Goal: Book appointment/travel/reservation

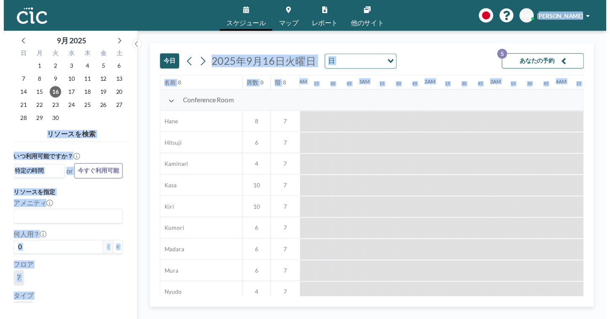
scroll to position [0, 533]
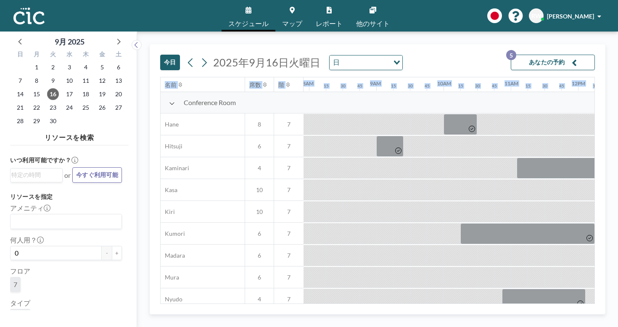
click at [618, 37] on html "スケジュール マップ レポート 他のサイト English Polski 日本語 Española RW [PERSON_NAME] Wada 9月 [DAT…" at bounding box center [309, 163] width 618 height 327
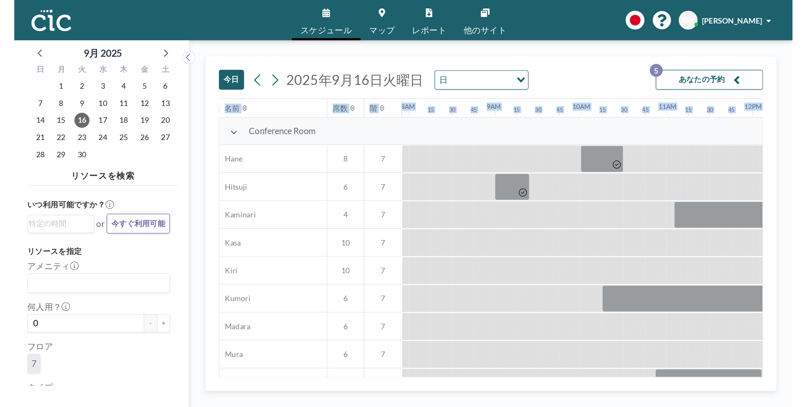
scroll to position [0, 533]
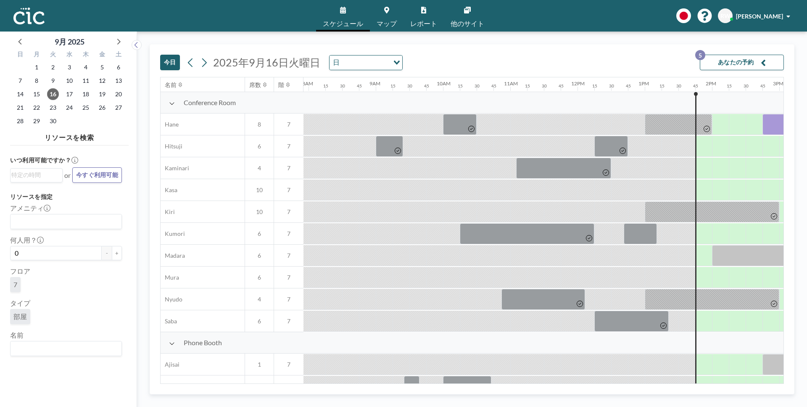
click at [518, 53] on div "[DATE] [DATE] 日 Loading... あなたの予約 5" at bounding box center [472, 61] width 624 height 32
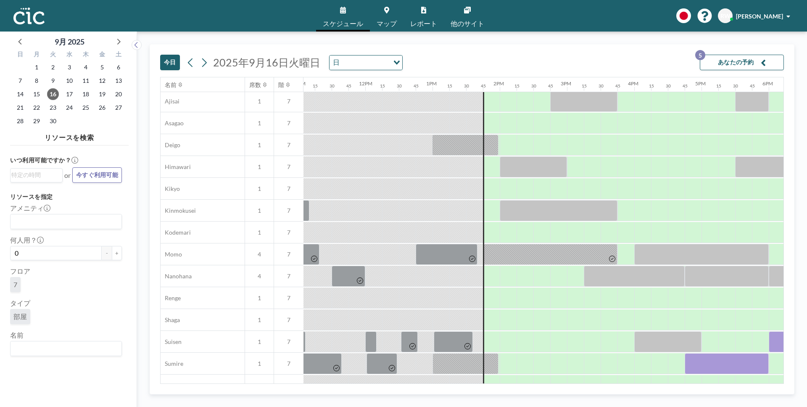
scroll to position [265, 745]
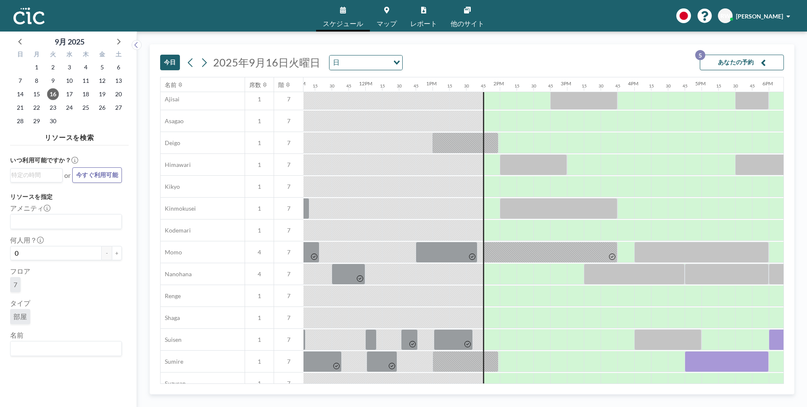
click at [618, 63] on button "あなたの予約 5" at bounding box center [742, 63] width 84 height 16
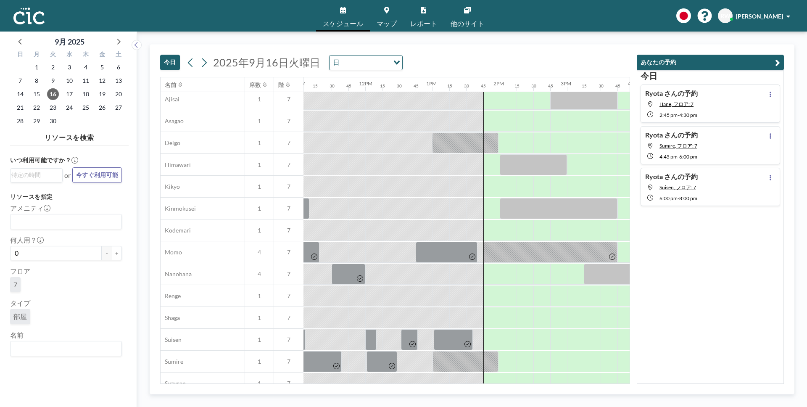
click at [568, 43] on div "[DATE] [DATE] 日 Loading... 名前 席数 階 12AM 15 30 45 1AM 15 30 45 2AM 15 30 45 3AM …" at bounding box center [472, 219] width 670 height 375
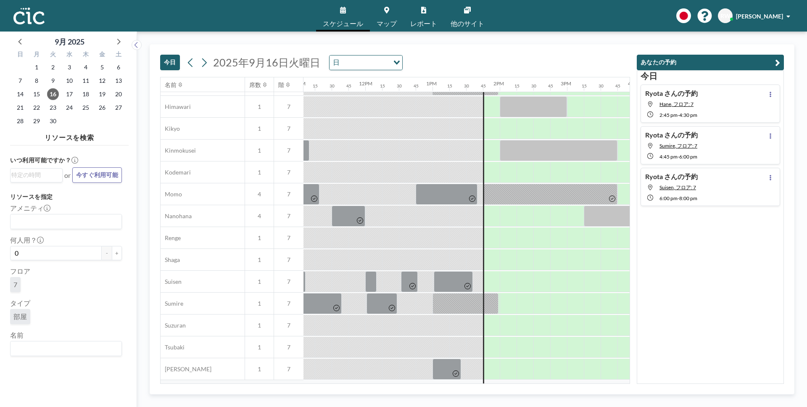
scroll to position [326, 745]
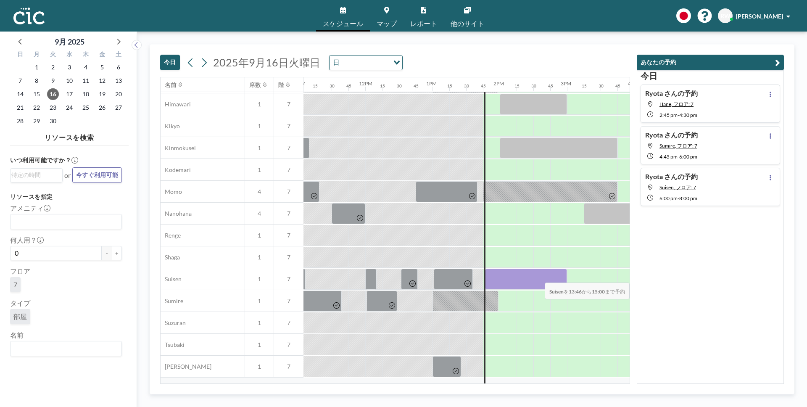
drag, startPoint x: 497, startPoint y: 274, endPoint x: 557, endPoint y: 277, distance: 59.8
click at [557, 277] on div at bounding box center [526, 279] width 82 height 21
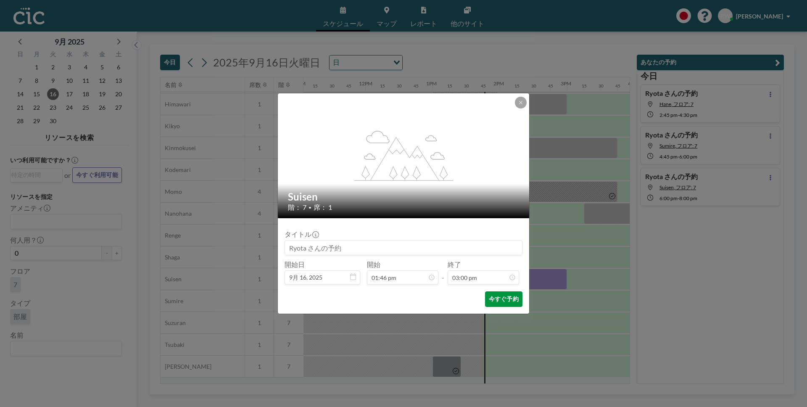
scroll to position [898, 0]
click at [496, 301] on button "今すぐ予約" at bounding box center [503, 299] width 37 height 16
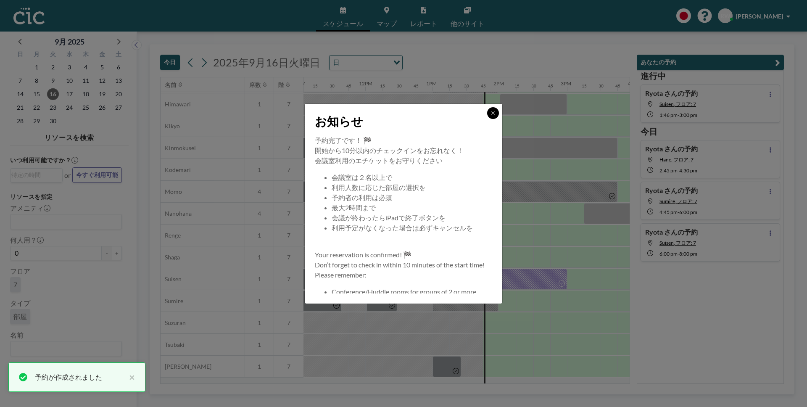
click at [492, 117] on button at bounding box center [493, 113] width 12 height 12
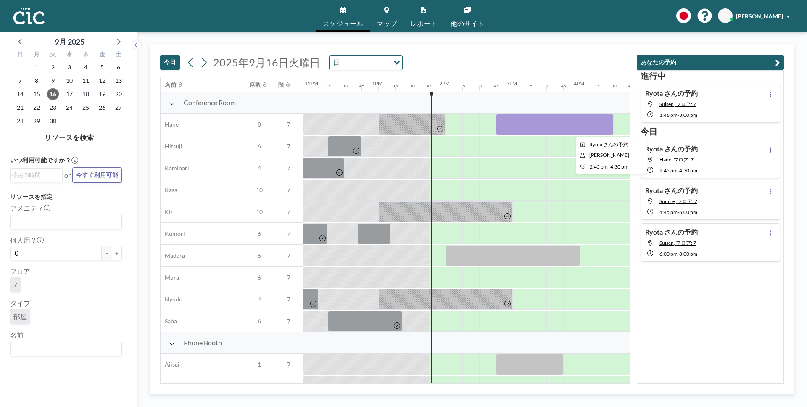
scroll to position [0, 805]
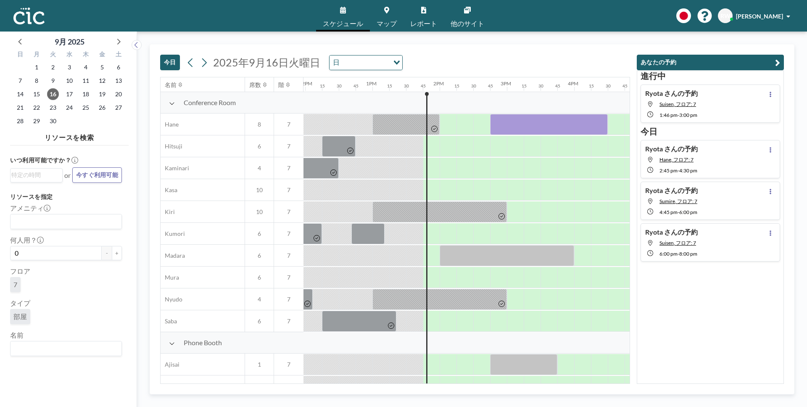
click at [618, 304] on div "進行中 [PERSON_NAME]の予約 Suisen, フロア: 7 1:46 PM - 3:00 PM [DATE] [PERSON_NAME] さんの予…" at bounding box center [710, 227] width 147 height 314
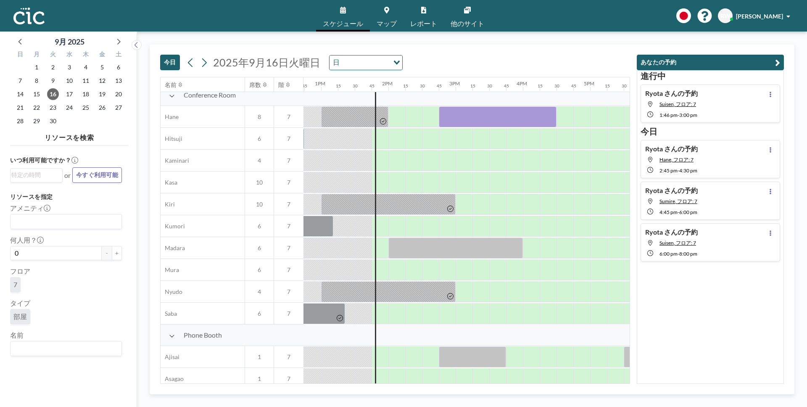
scroll to position [8, 871]
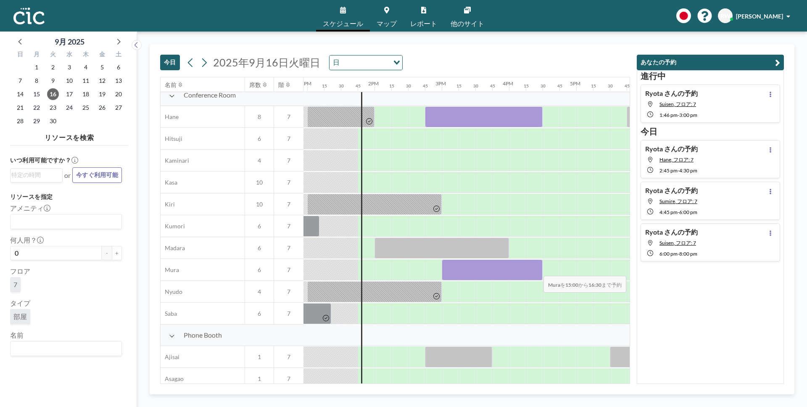
drag, startPoint x: 442, startPoint y: 270, endPoint x: 537, endPoint y: 270, distance: 94.6
click at [537, 270] on div at bounding box center [492, 269] width 101 height 21
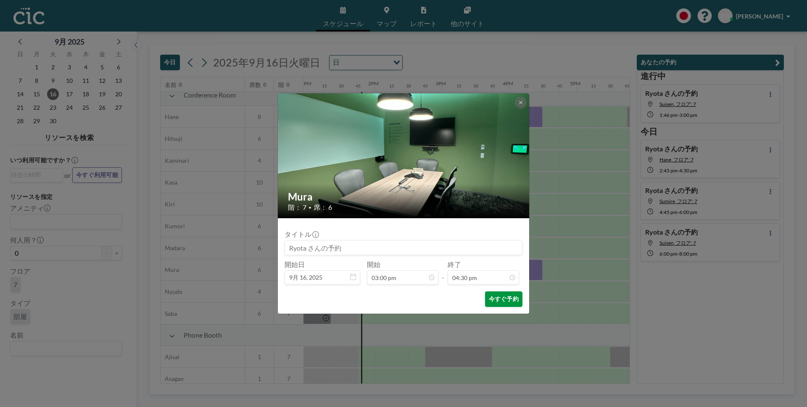
click at [511, 299] on button "今すぐ予約" at bounding box center [503, 299] width 37 height 16
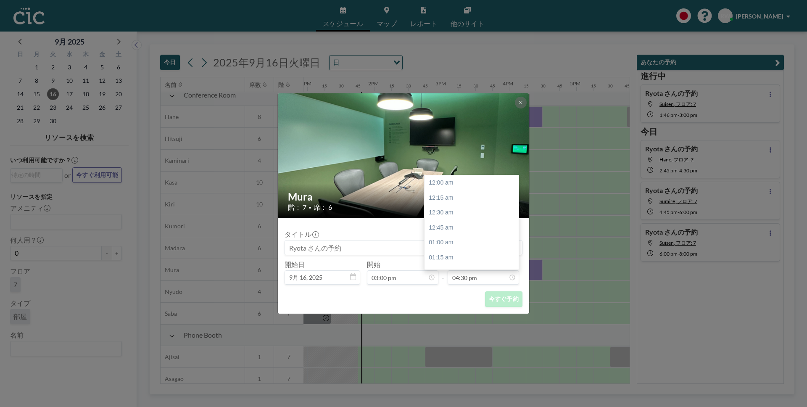
scroll to position [987, 0]
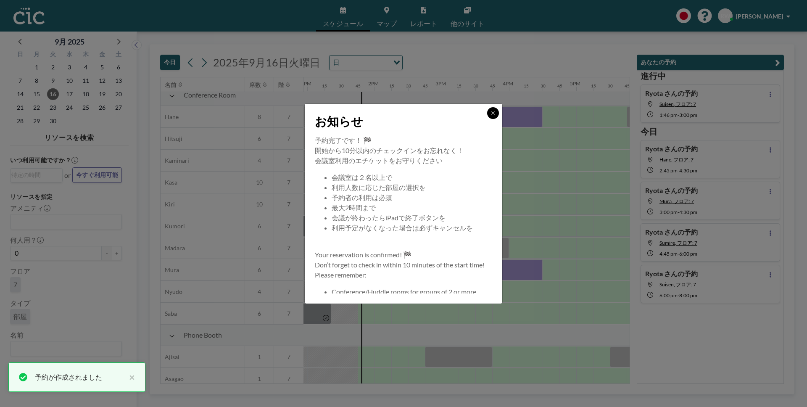
click at [488, 115] on button at bounding box center [493, 113] width 12 height 12
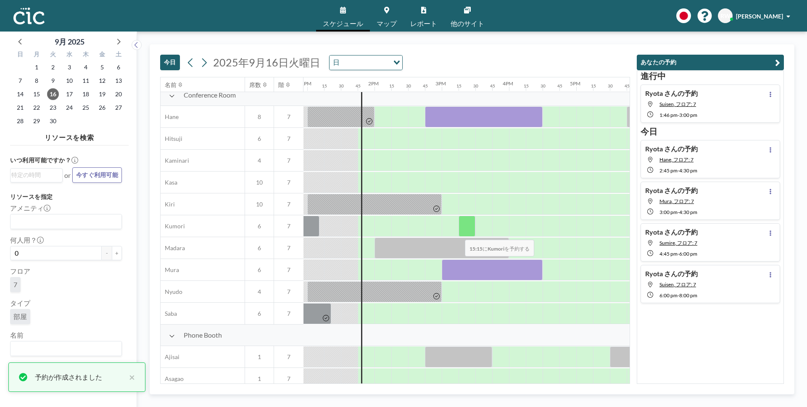
scroll to position [0, 871]
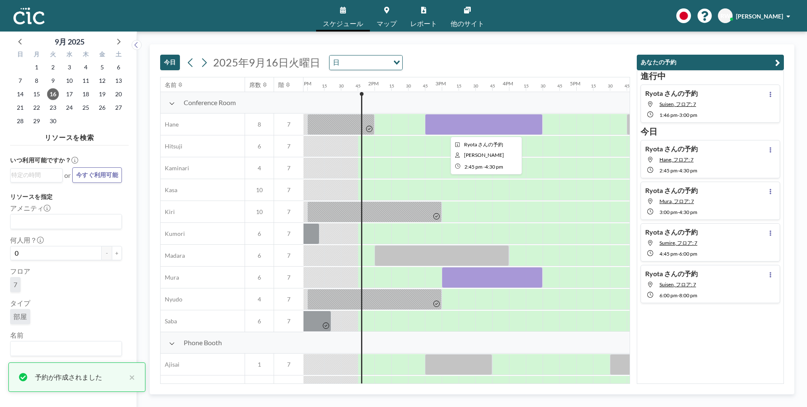
click at [493, 128] on div at bounding box center [484, 124] width 118 height 21
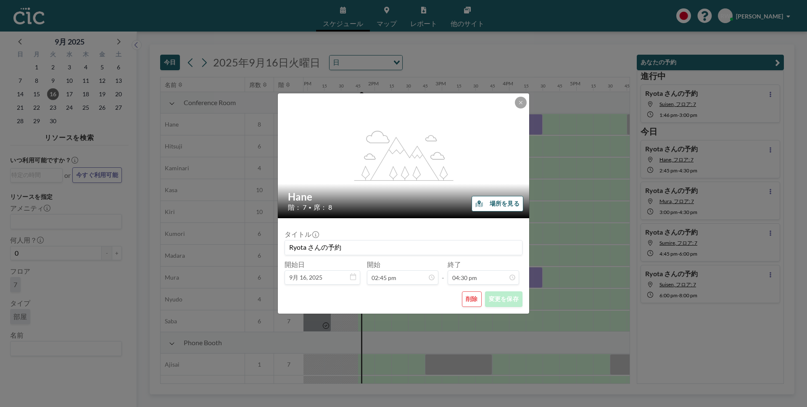
scroll to position [987, 0]
click at [475, 299] on button "削除" at bounding box center [472, 299] width 20 height 16
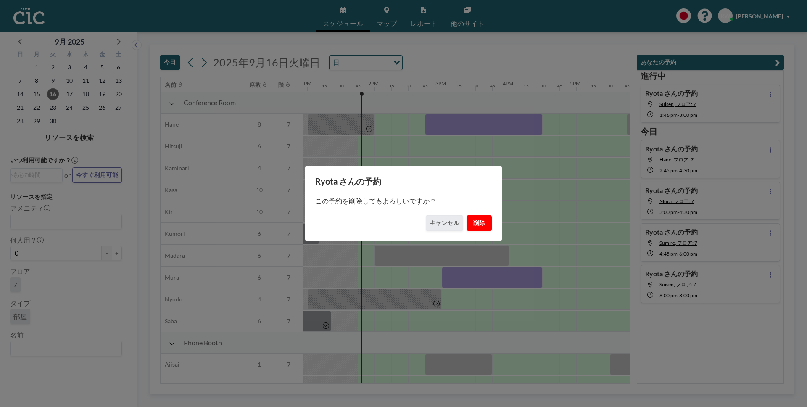
click at [483, 221] on button "削除" at bounding box center [479, 223] width 25 height 16
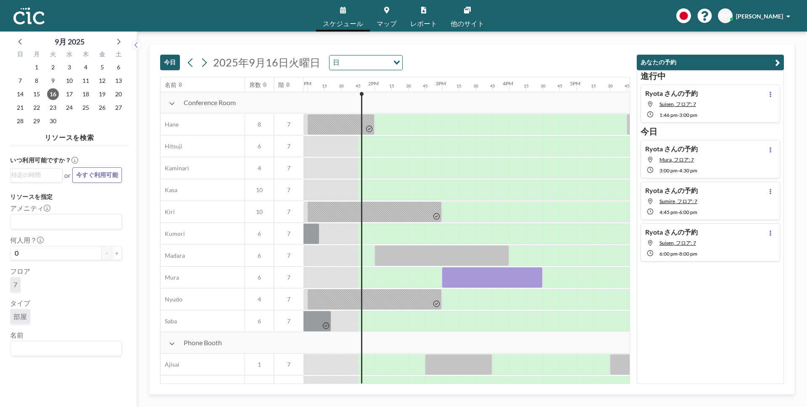
click at [618, 327] on div "進行中 [PERSON_NAME]の予約 Suisen, フロア: 7 1:46 PM - 3:00 PM [DATE] [PERSON_NAME] さんの予…" at bounding box center [710, 227] width 147 height 314
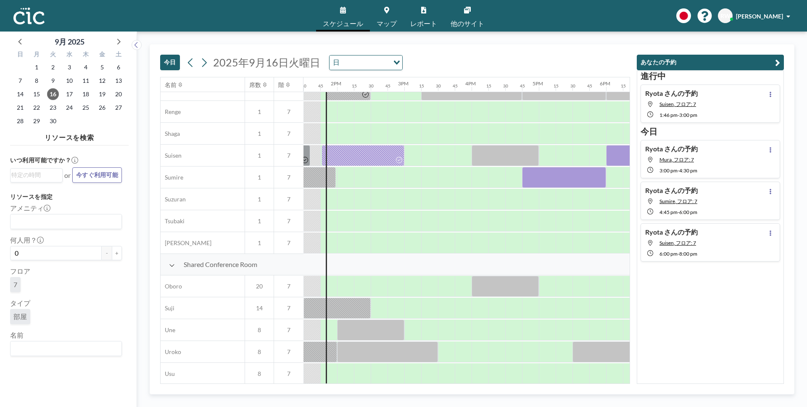
scroll to position [449, 909]
